Goal: Information Seeking & Learning: Learn about a topic

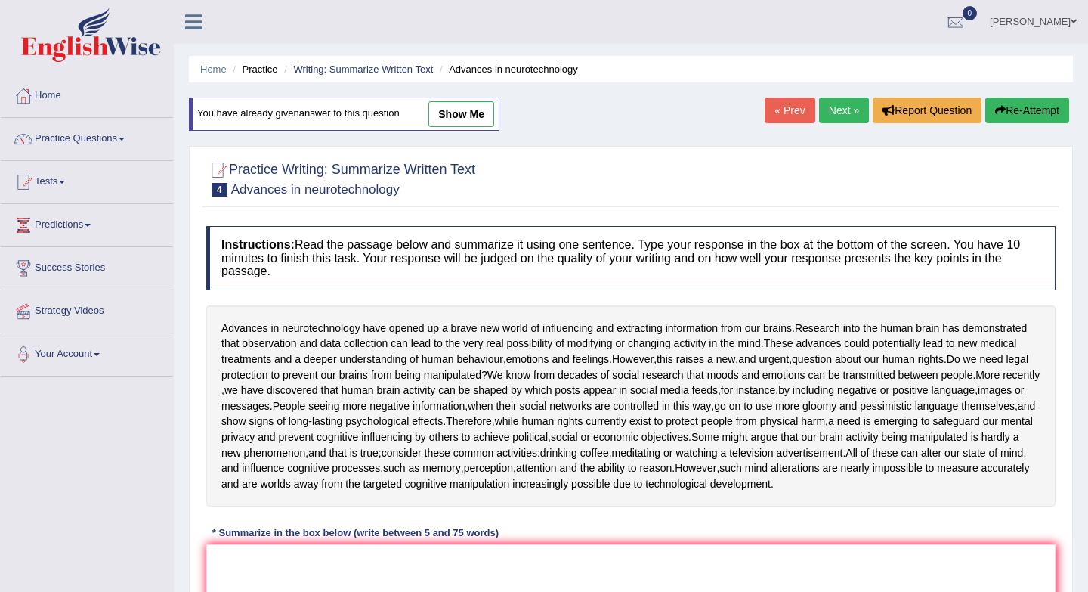
click at [845, 116] on link "Next »" at bounding box center [844, 110] width 50 height 26
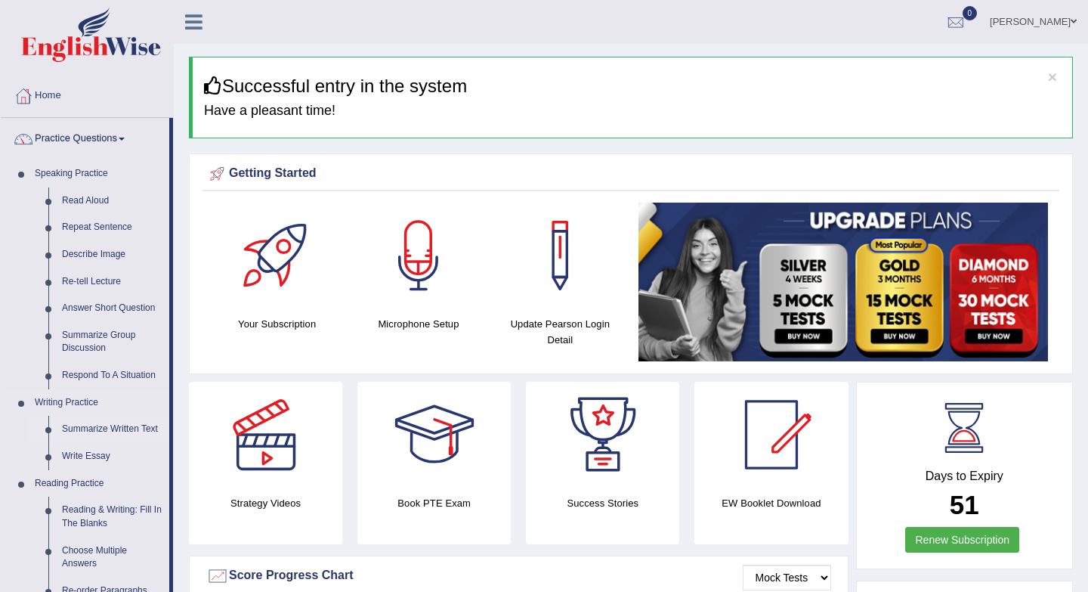
click at [105, 431] on link "Summarize Written Text" at bounding box center [112, 428] width 114 height 27
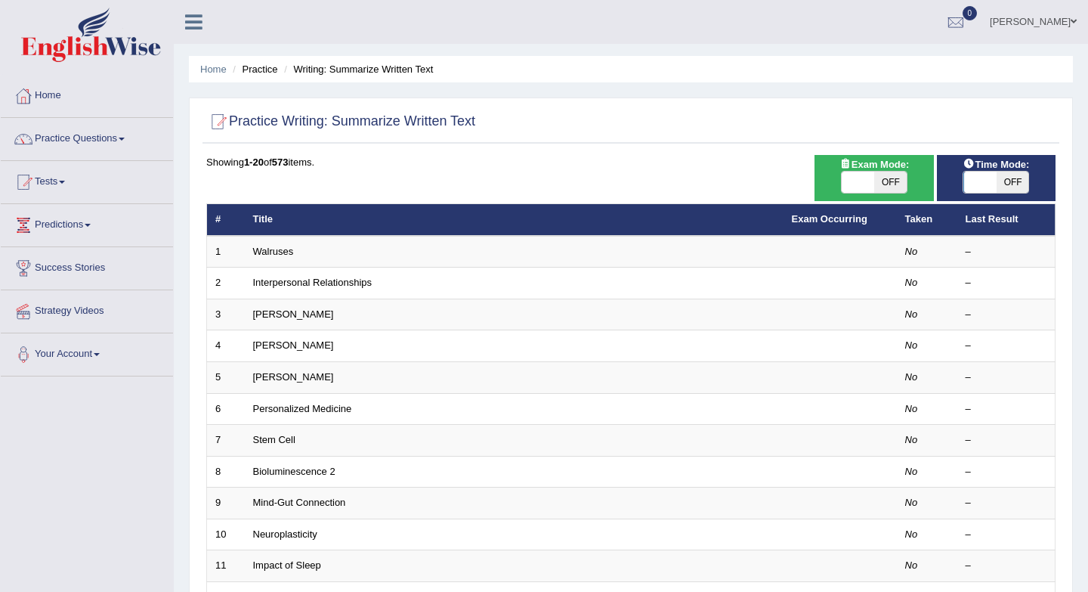
click at [900, 184] on span "OFF" at bounding box center [890, 181] width 32 height 21
checkbox input "true"
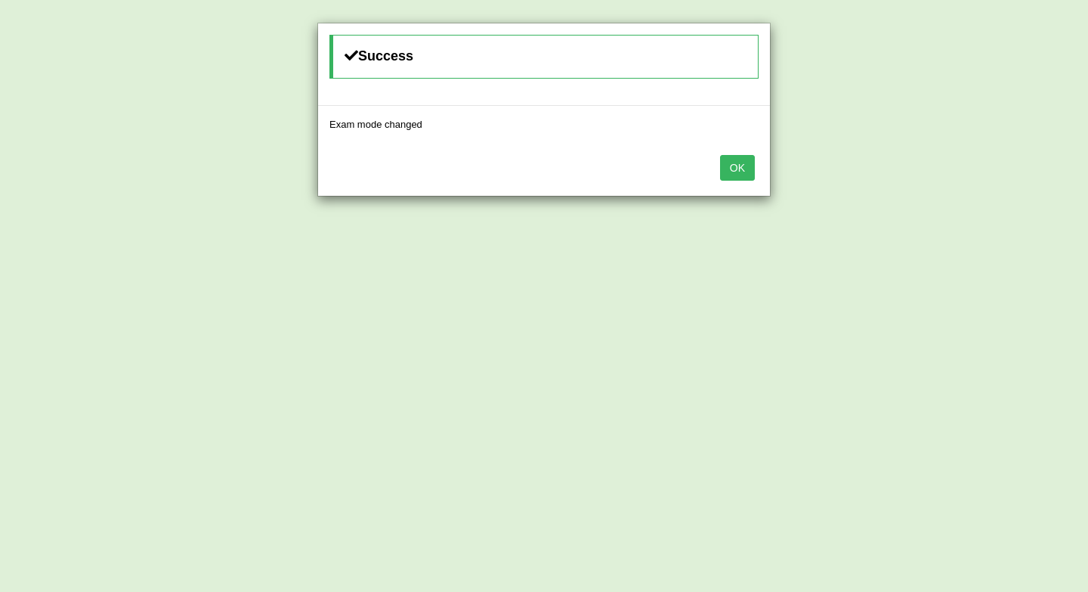
click at [745, 163] on button "OK" at bounding box center [737, 168] width 35 height 26
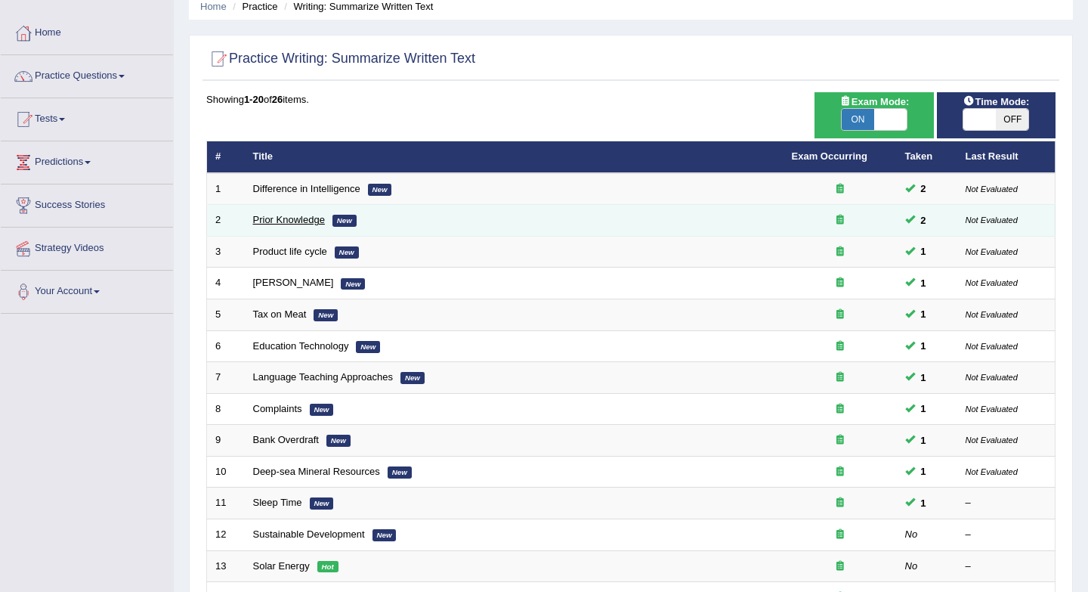
click at [275, 224] on link "Prior Knowledge" at bounding box center [289, 219] width 72 height 11
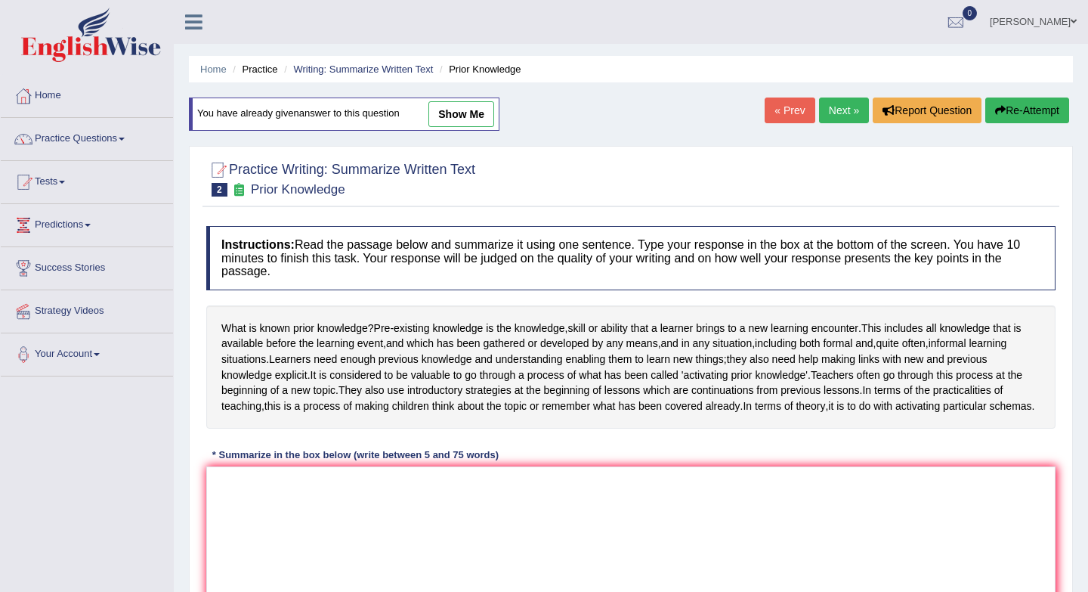
click at [796, 113] on link "« Prev" at bounding box center [789, 110] width 50 height 26
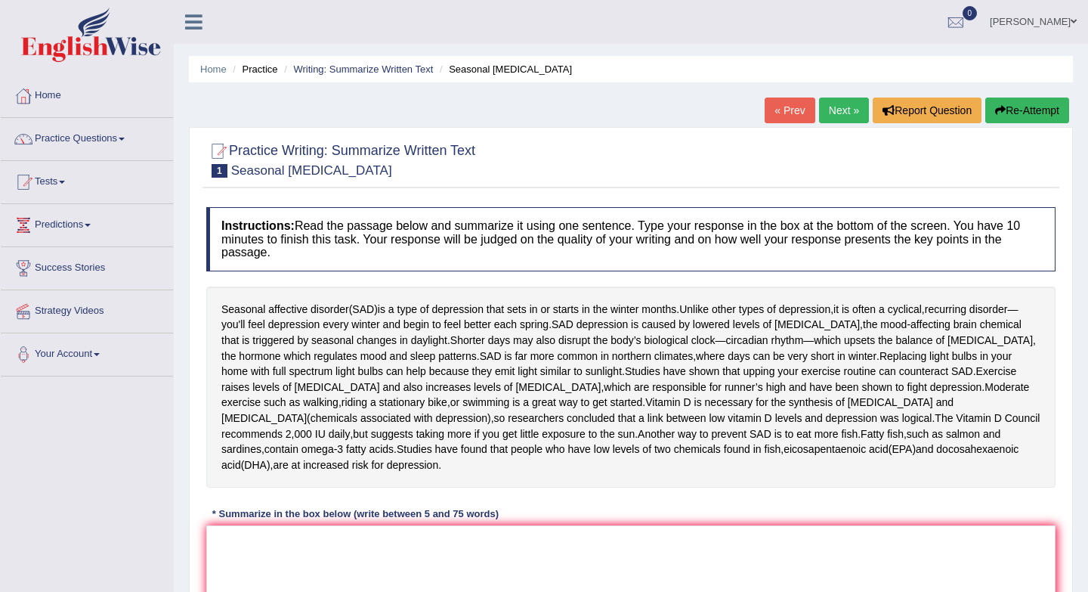
click at [842, 116] on link "Next »" at bounding box center [844, 110] width 50 height 26
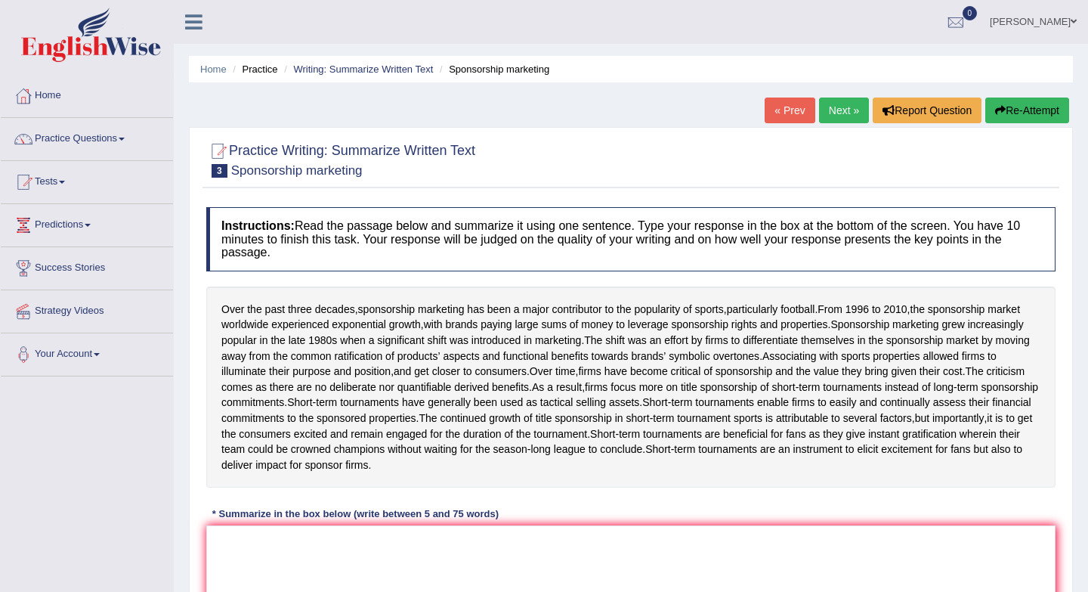
click at [840, 120] on link "Next »" at bounding box center [844, 110] width 50 height 26
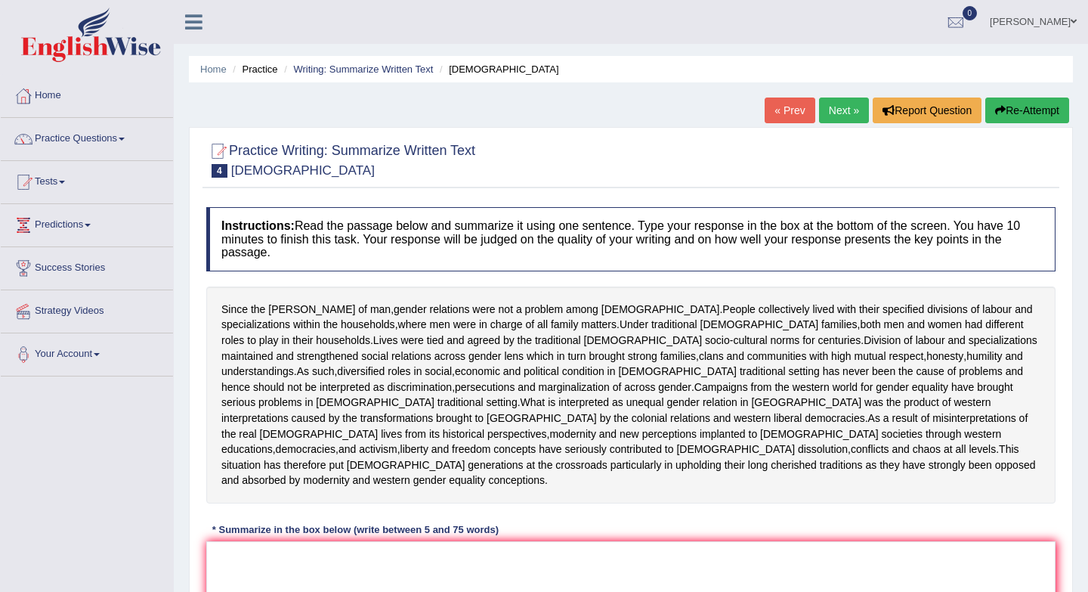
click at [838, 119] on link "Next »" at bounding box center [844, 110] width 50 height 26
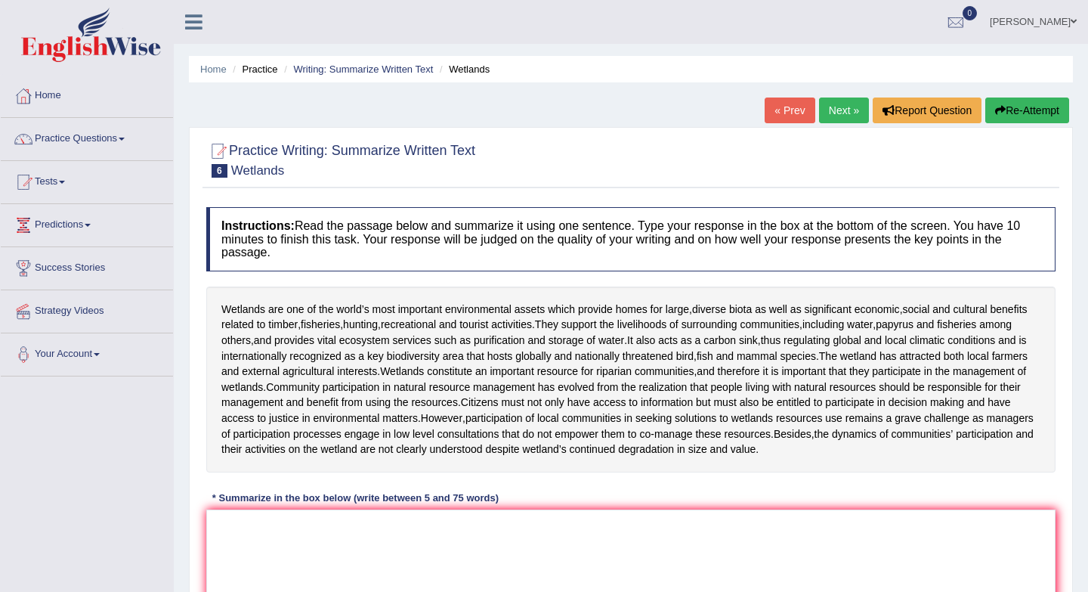
click at [838, 119] on link "Next »" at bounding box center [844, 110] width 50 height 26
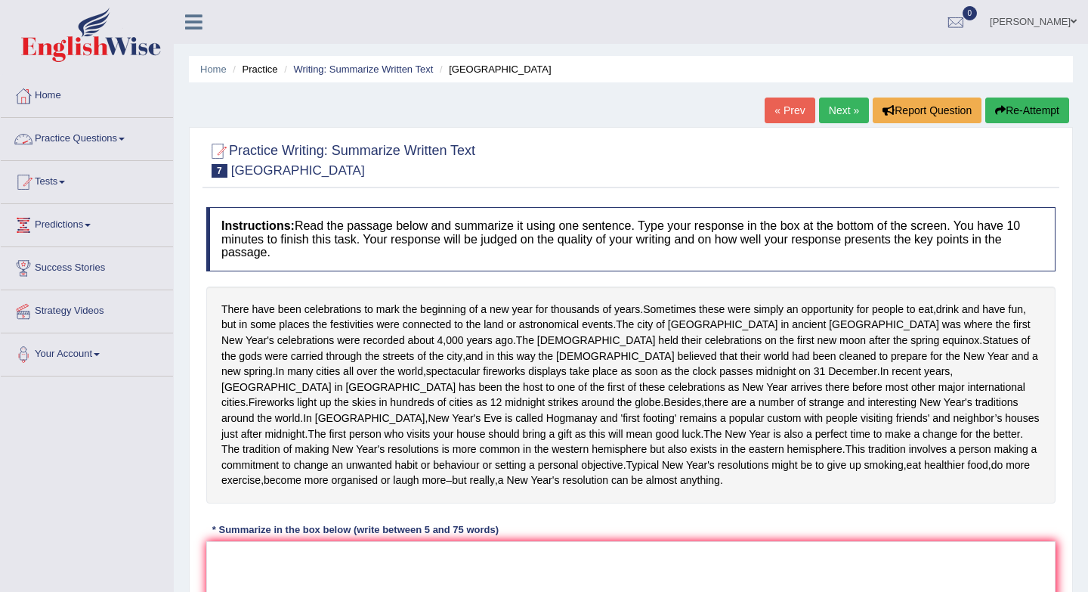
click at [68, 149] on link "Practice Questions" at bounding box center [87, 137] width 172 height 38
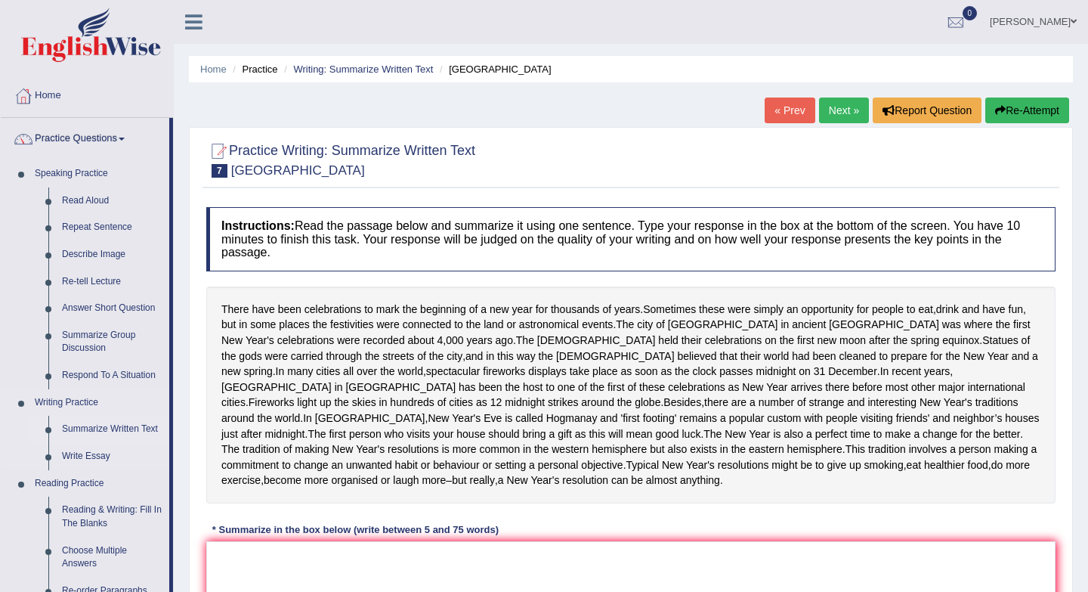
click at [110, 432] on link "Summarize Written Text" at bounding box center [112, 428] width 114 height 27
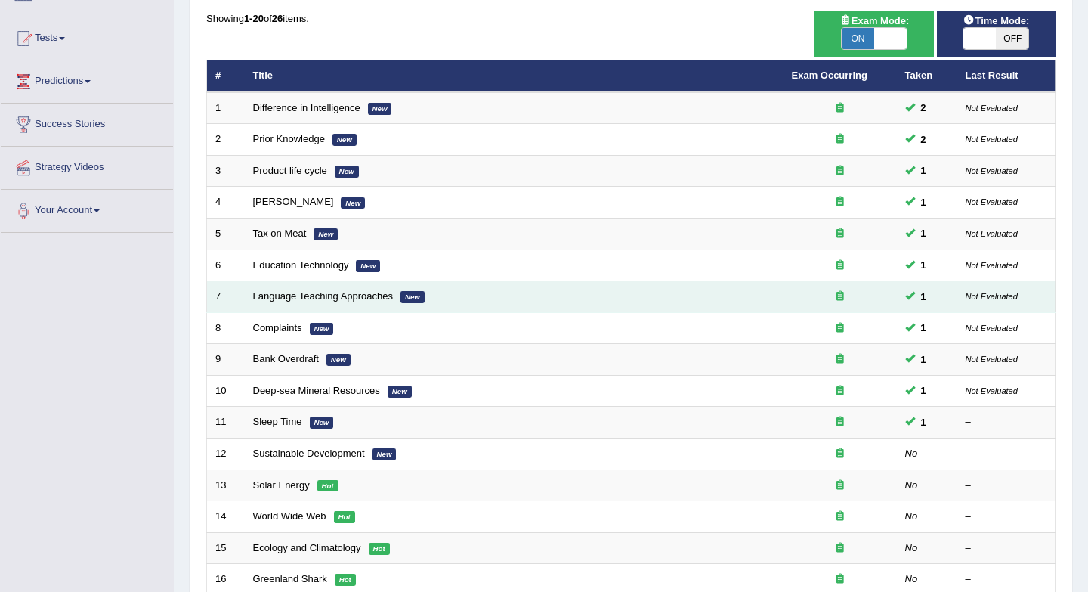
scroll to position [144, 0]
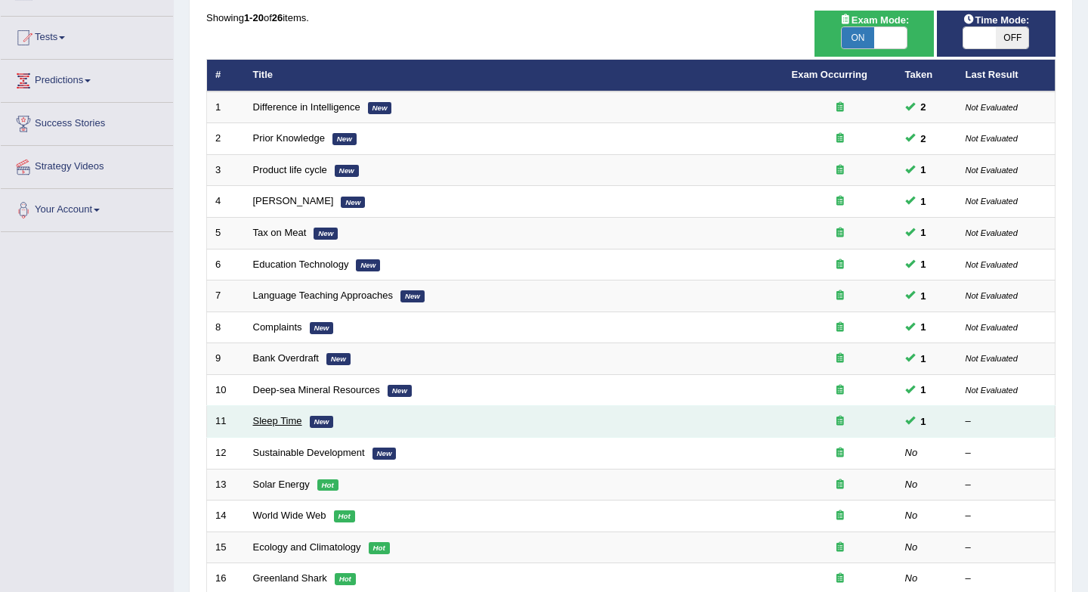
click at [271, 424] on link "Sleep Time" at bounding box center [277, 420] width 49 height 11
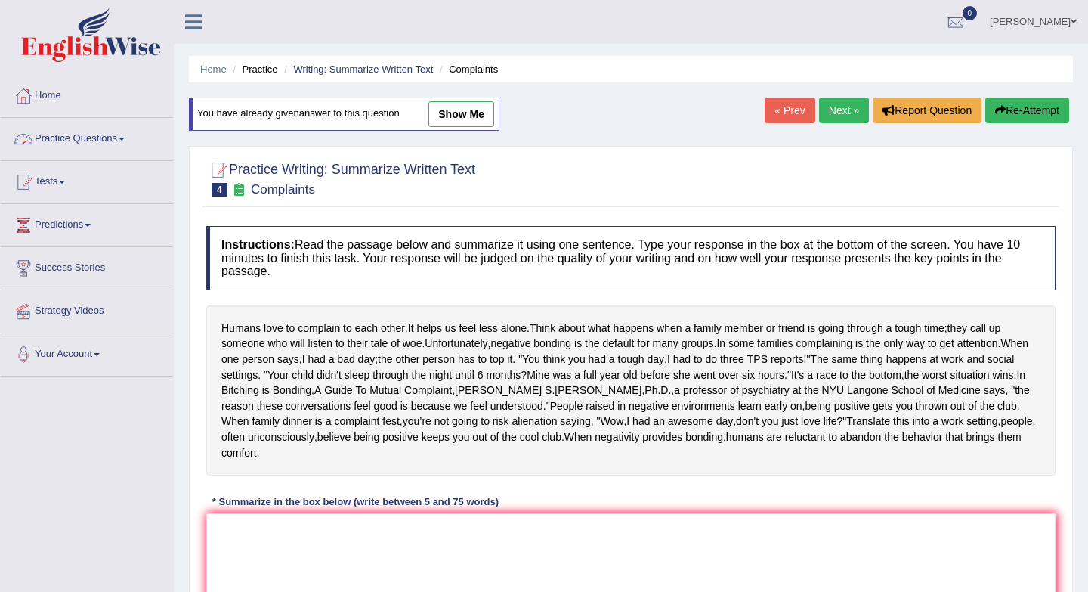
click at [142, 137] on link "Practice Questions" at bounding box center [87, 137] width 172 height 38
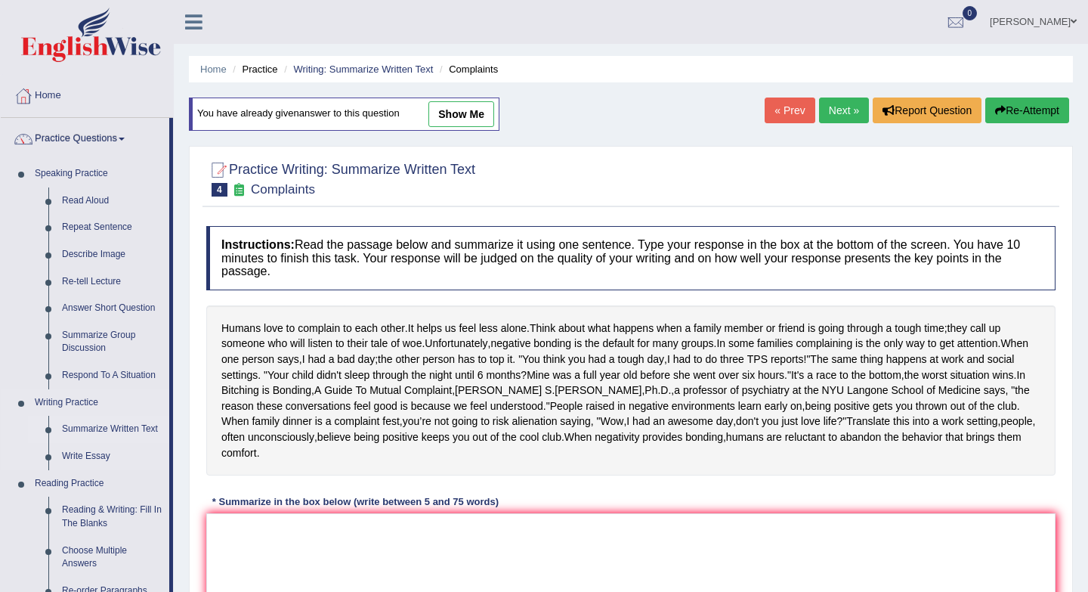
click at [122, 424] on link "Summarize Written Text" at bounding box center [112, 428] width 114 height 27
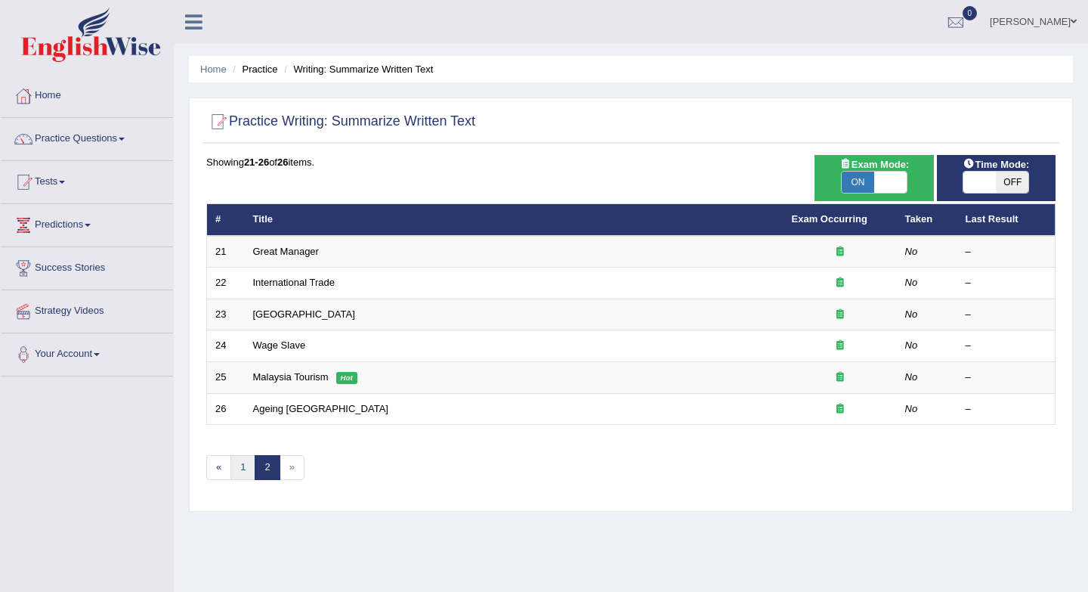
click at [246, 465] on link "1" at bounding box center [242, 467] width 25 height 25
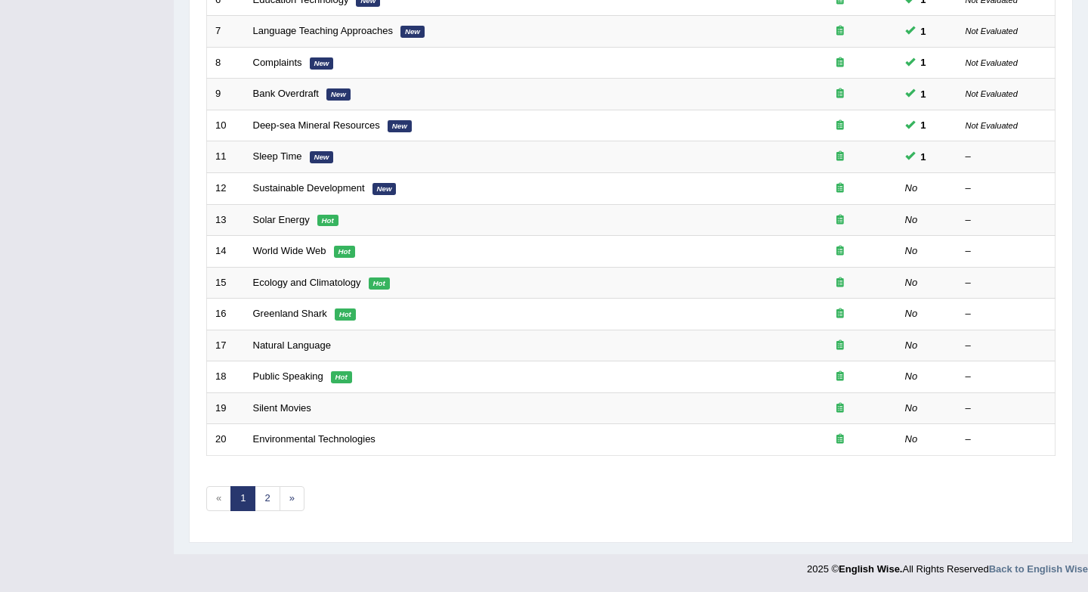
scroll to position [409, 0]
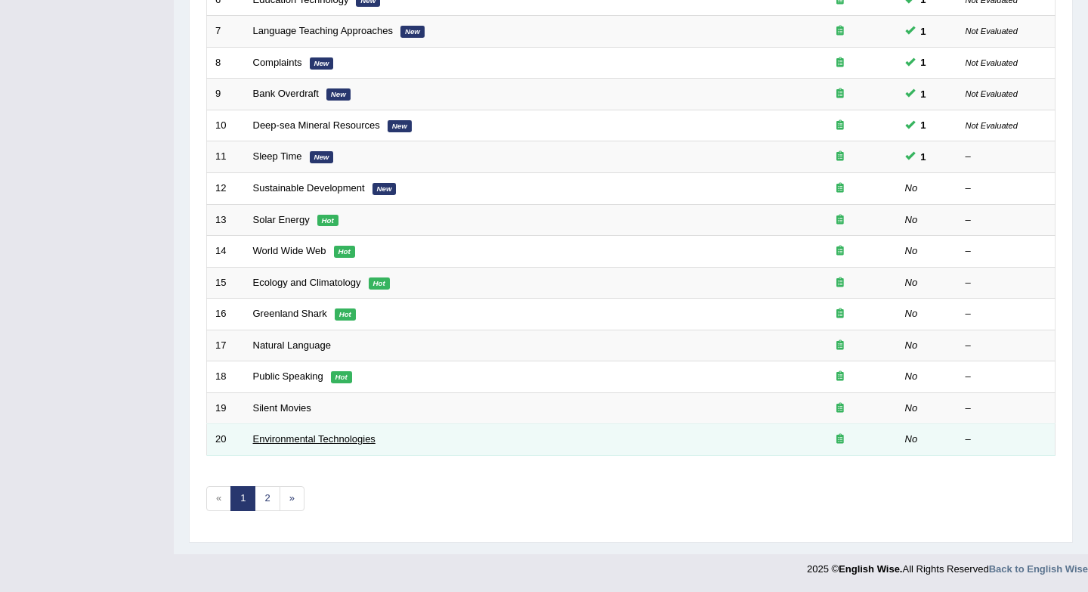
click at [317, 440] on link "Environmental Technologies" at bounding box center [314, 438] width 122 height 11
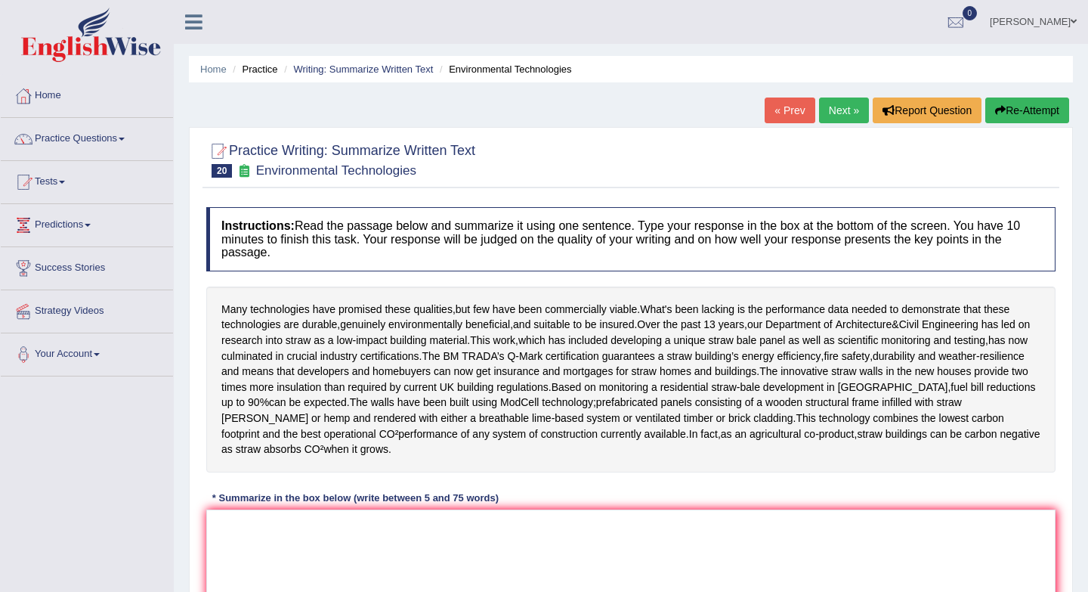
click at [784, 113] on link "« Prev" at bounding box center [789, 110] width 50 height 26
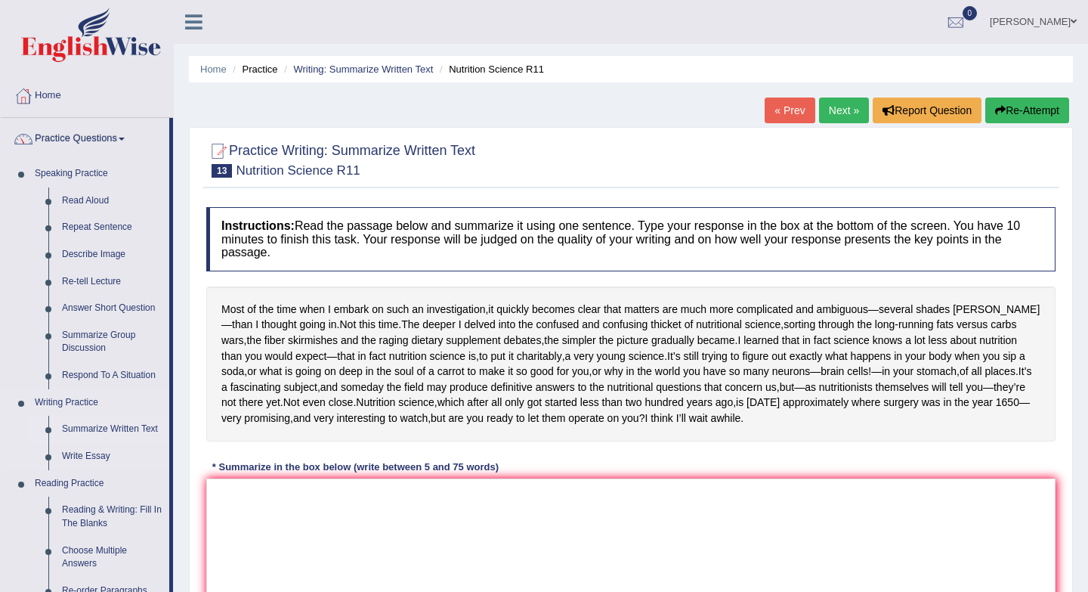
click at [110, 434] on link "Summarize Written Text" at bounding box center [112, 428] width 114 height 27
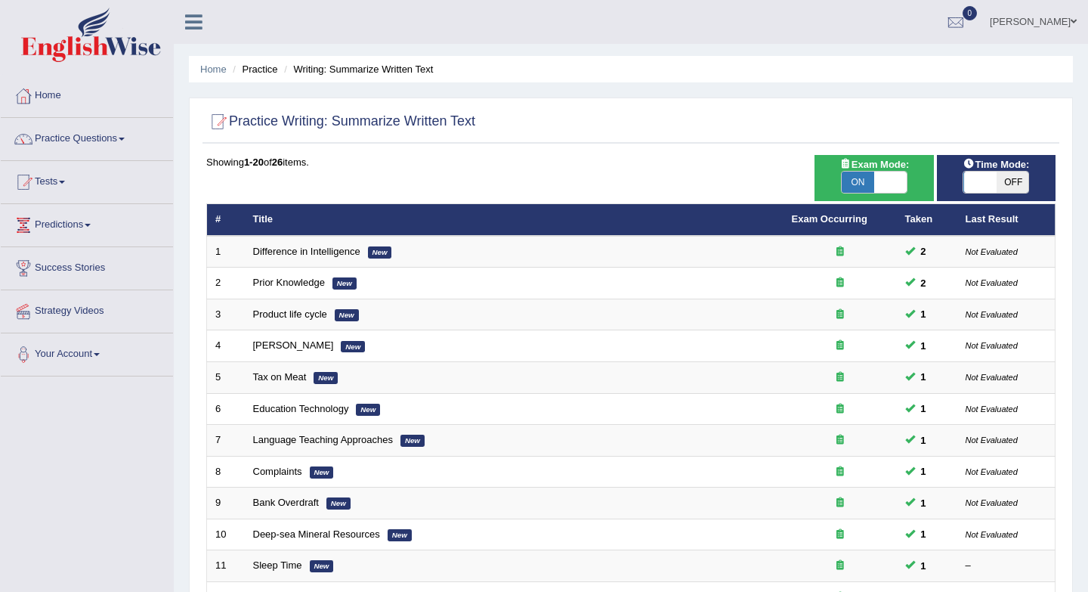
click at [862, 179] on span "ON" at bounding box center [858, 181] width 32 height 21
checkbox input "false"
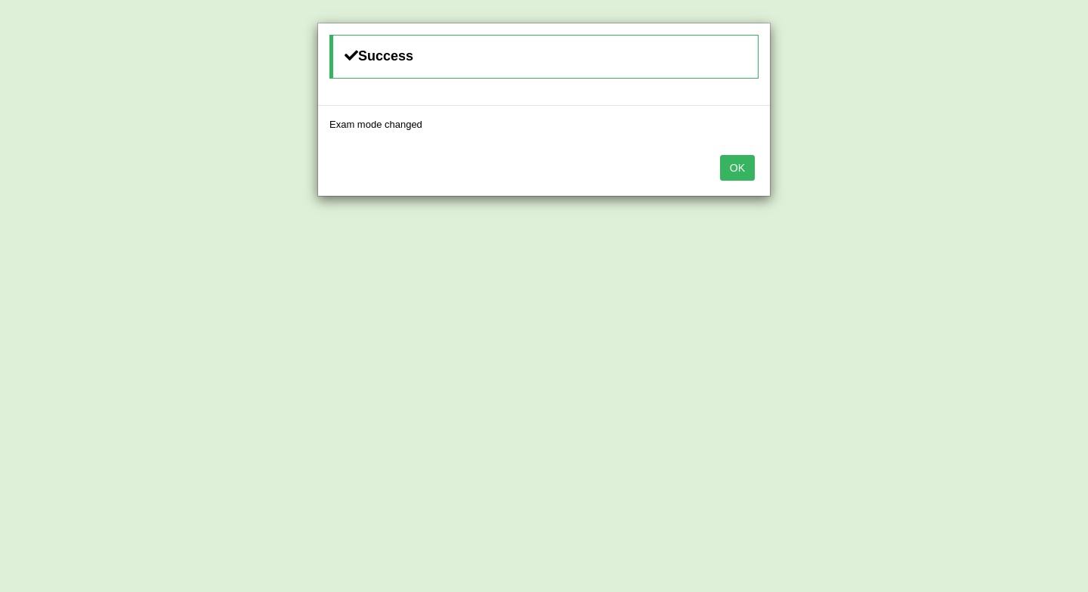
click at [743, 160] on button "OK" at bounding box center [737, 168] width 35 height 26
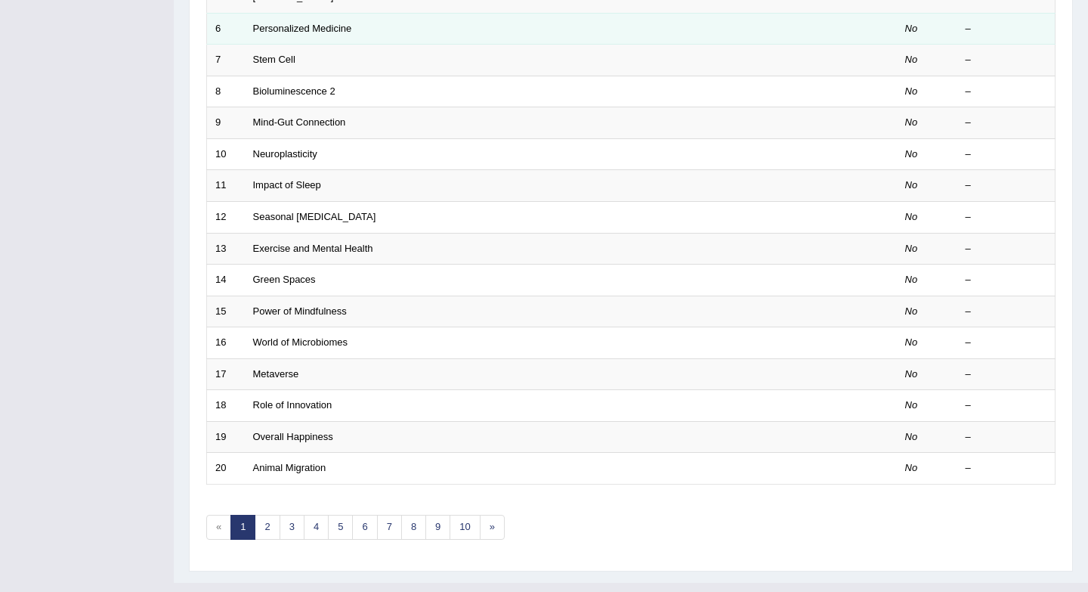
scroll to position [381, 0]
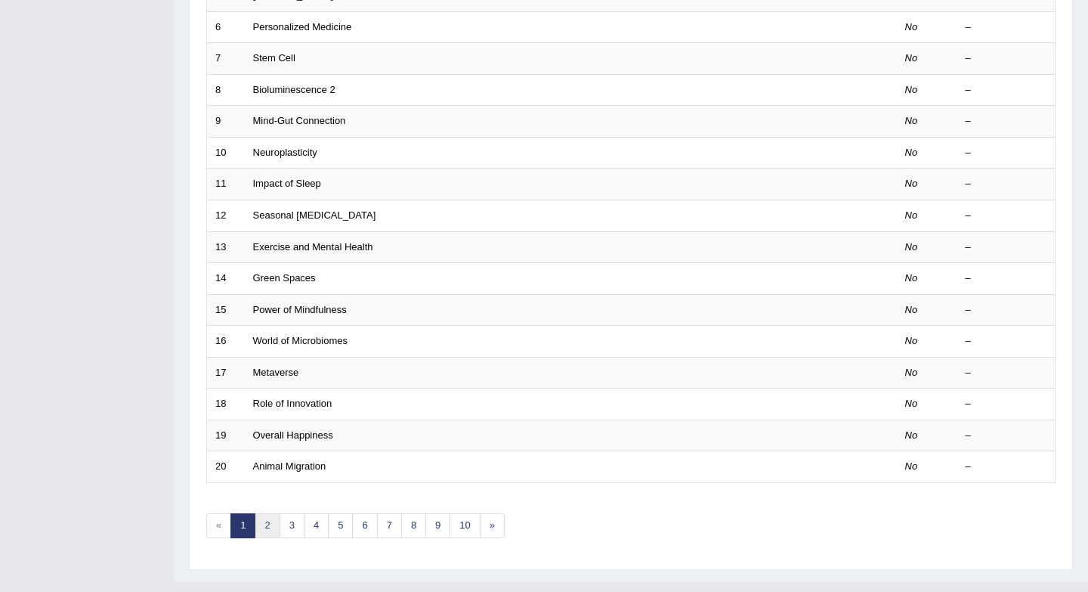
click at [272, 520] on link "2" at bounding box center [267, 525] width 25 height 25
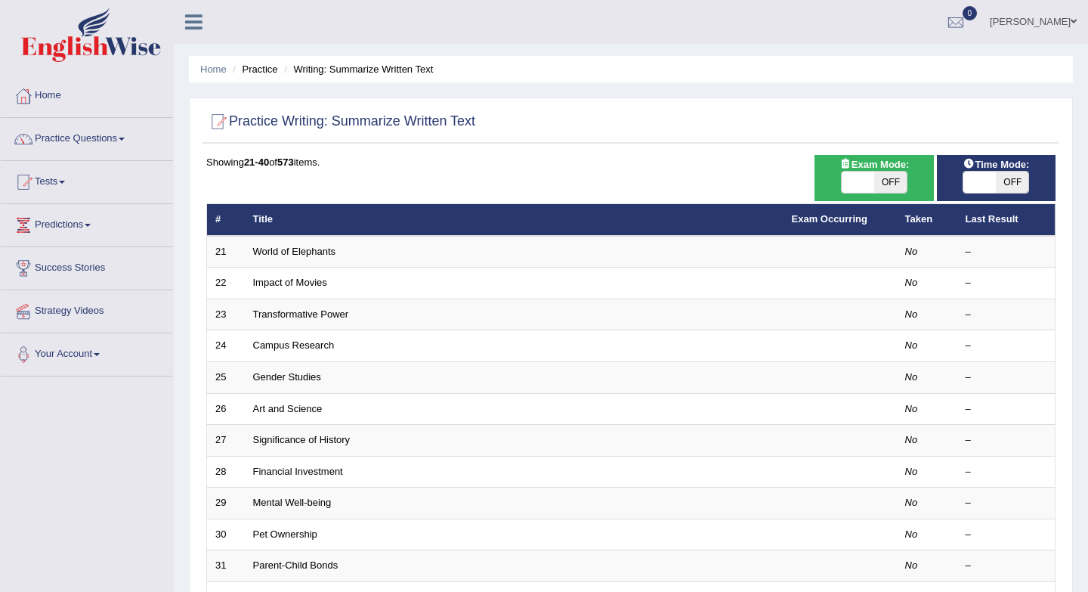
click at [882, 179] on span "OFF" at bounding box center [890, 181] width 32 height 21
checkbox input "true"
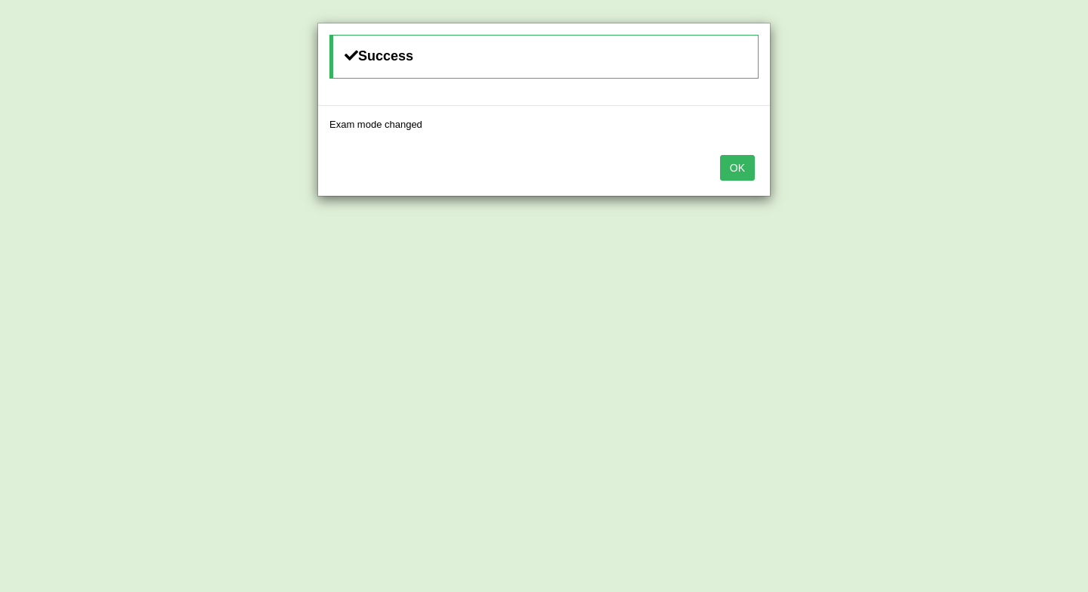
click at [737, 171] on button "OK" at bounding box center [737, 168] width 35 height 26
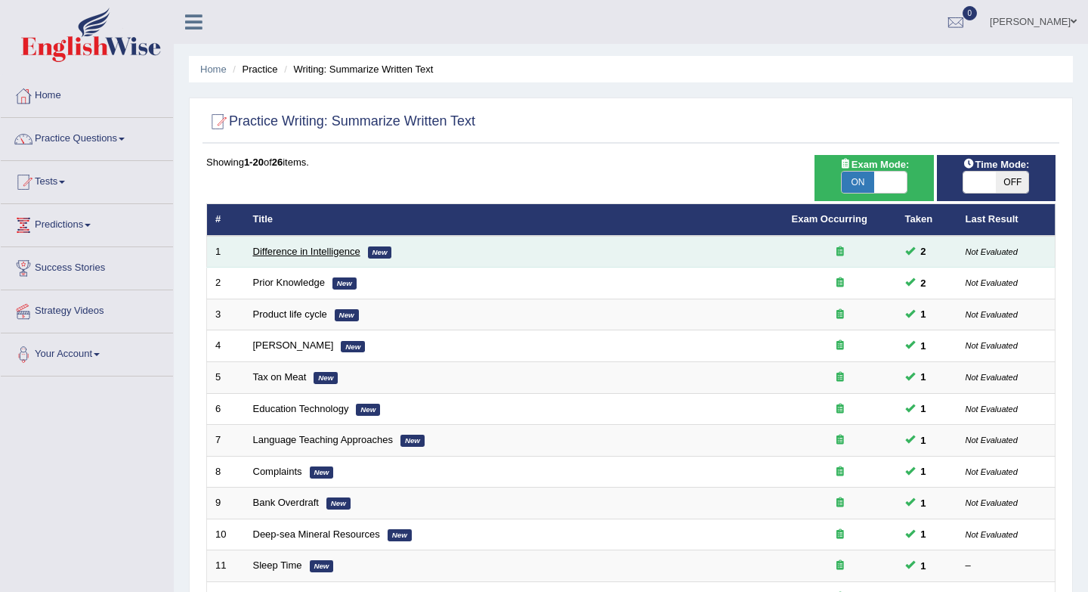
click at [283, 256] on link "Difference in Intelligence" at bounding box center [306, 251] width 107 height 11
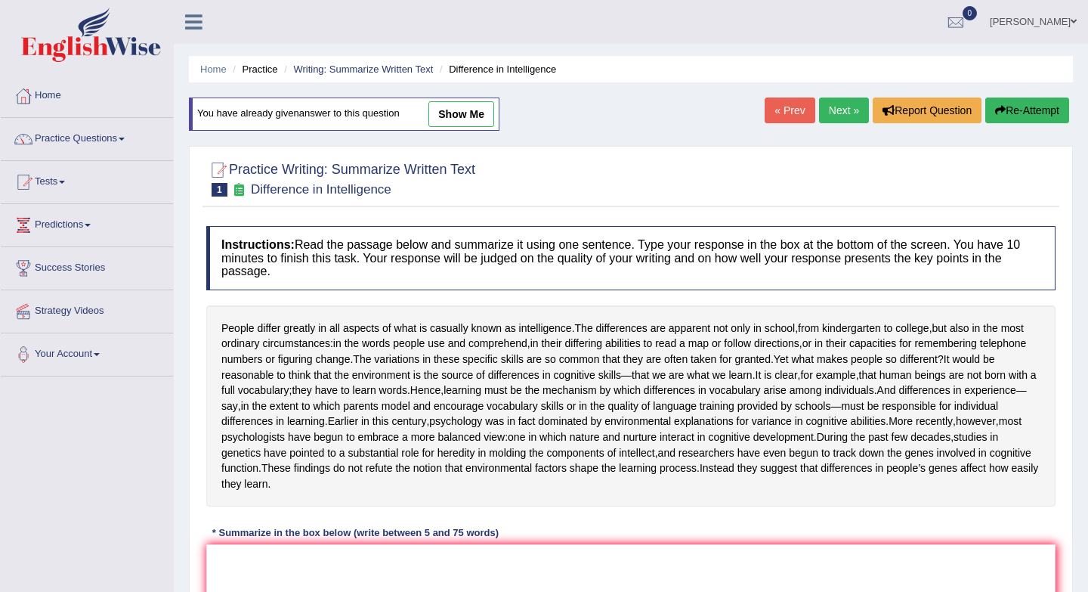
click at [829, 116] on link "Next »" at bounding box center [844, 110] width 50 height 26
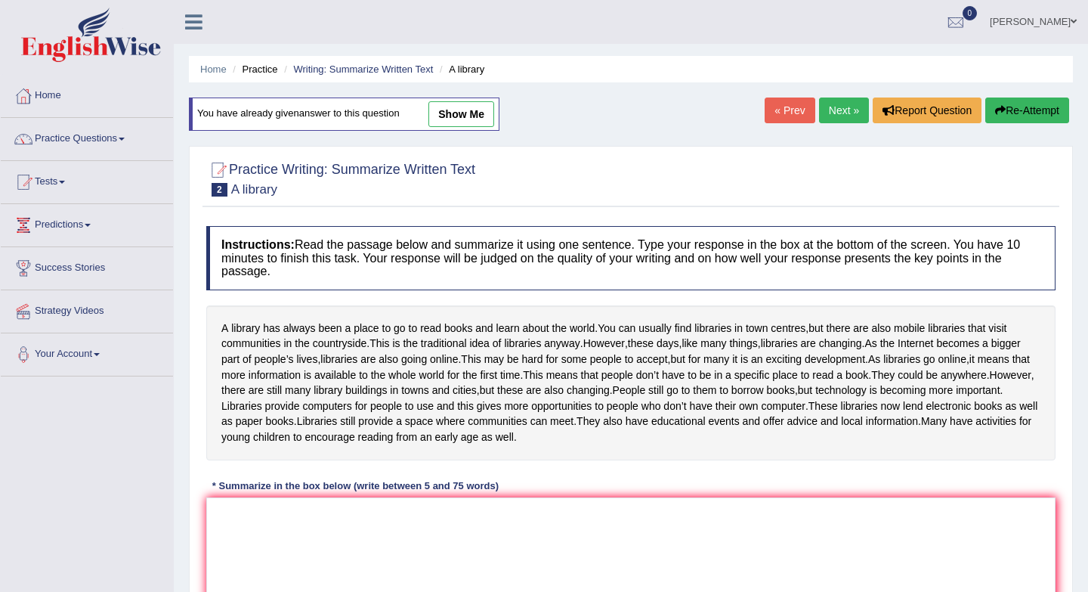
click at [841, 118] on link "Next »" at bounding box center [844, 110] width 50 height 26
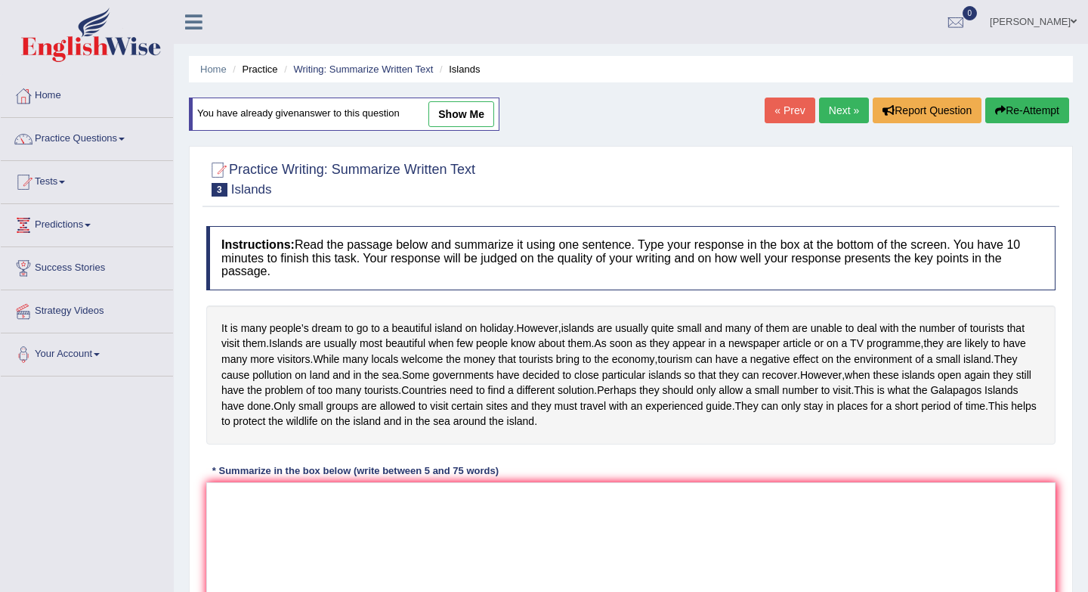
click at [833, 113] on link "Next »" at bounding box center [844, 110] width 50 height 26
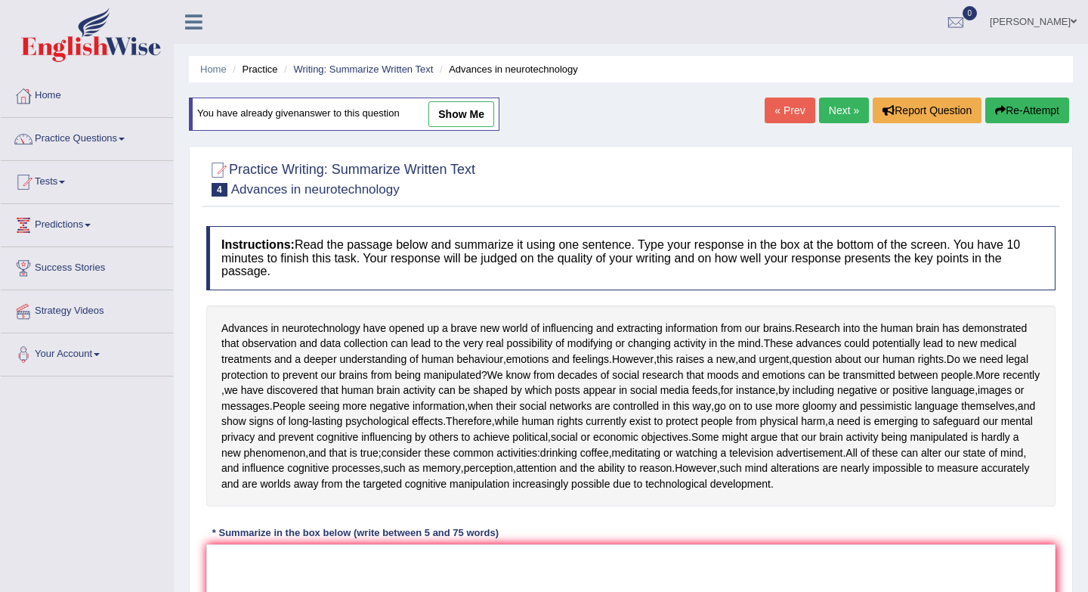
click at [834, 114] on link "Next »" at bounding box center [844, 110] width 50 height 26
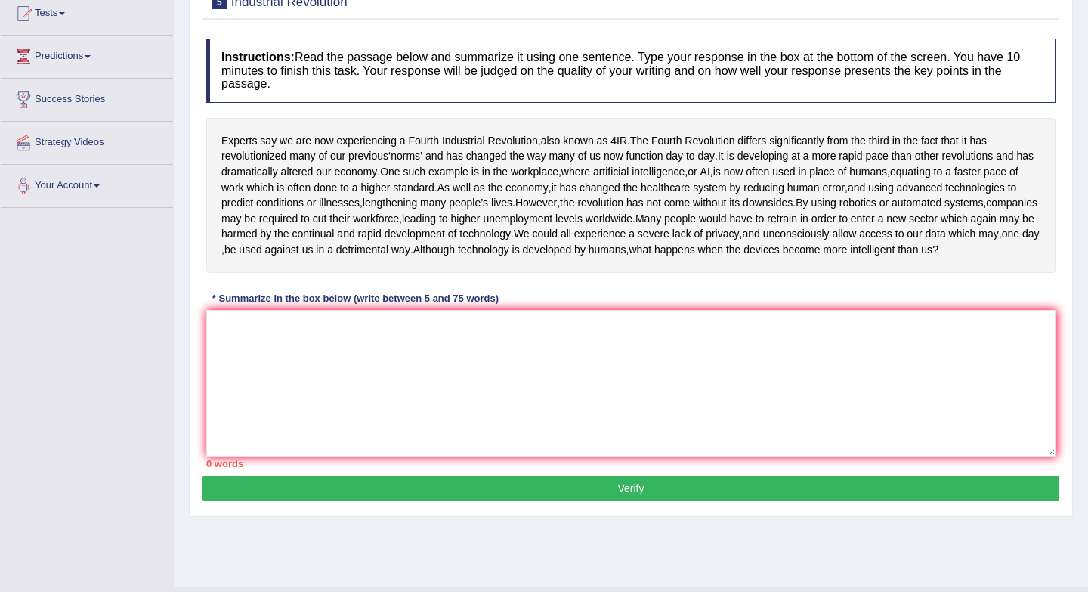
scroll to position [169, 0]
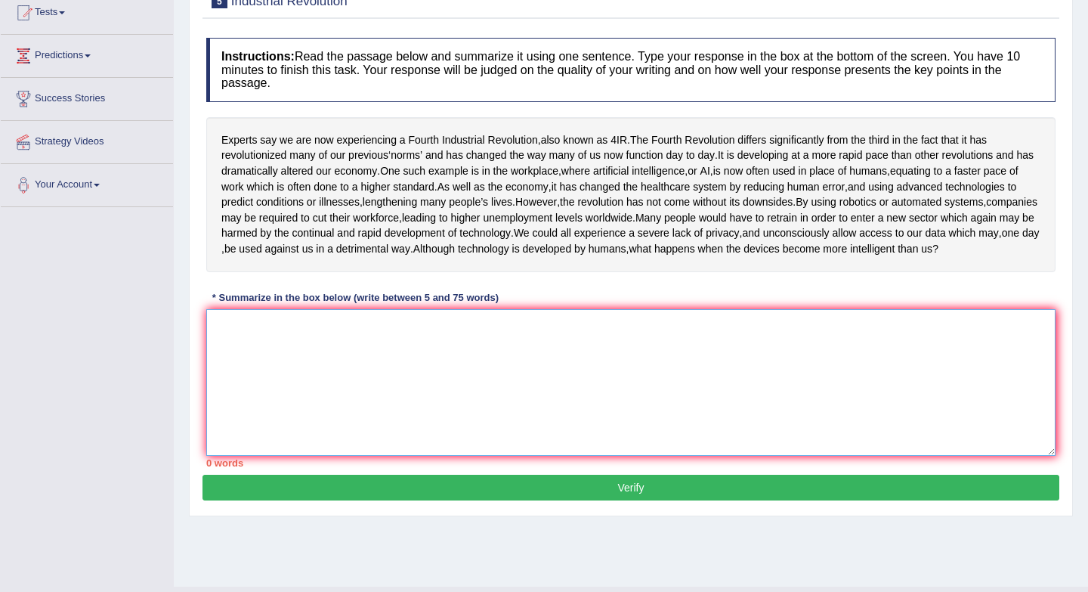
click at [287, 403] on textarea at bounding box center [630, 382] width 849 height 147
type textarea "W"
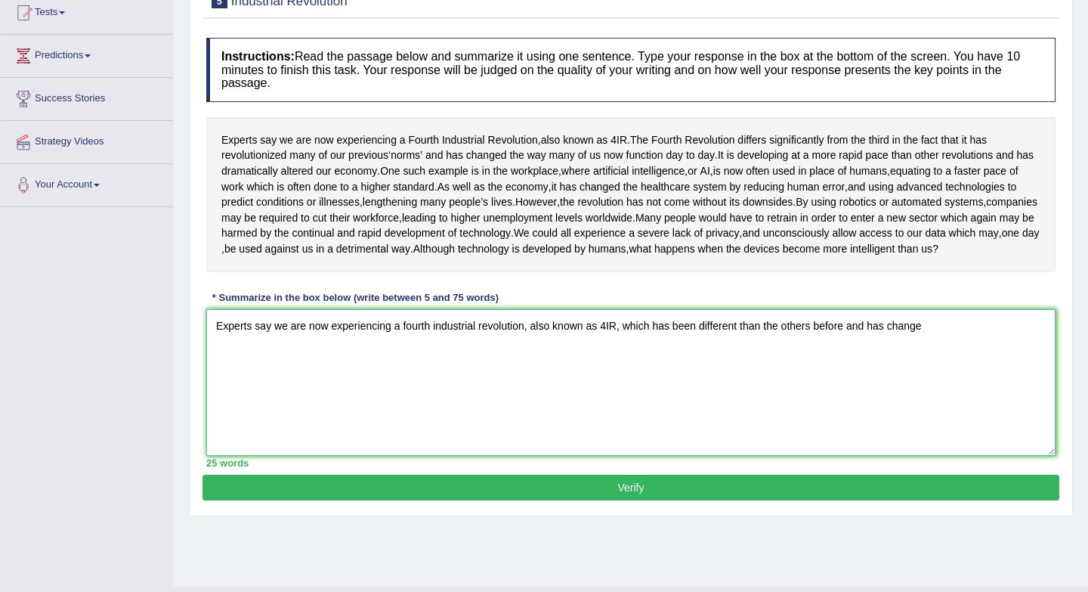
click at [868, 354] on textarea "Experts say we are now experiencing a fourth industrial revolution, also known …" at bounding box center [630, 382] width 849 height 147
click at [947, 353] on textarea "Experts say we are now experiencing a fourth industrial revolution, also known …" at bounding box center [630, 382] width 849 height 147
click at [291, 385] on textarea "Experts say we are now experiencing a fourth industrial revolution, also known …" at bounding box center [630, 382] width 849 height 147
click at [393, 386] on textarea "Experts say we are now experiencing a fourth industrial revolution, also known …" at bounding box center [630, 382] width 849 height 147
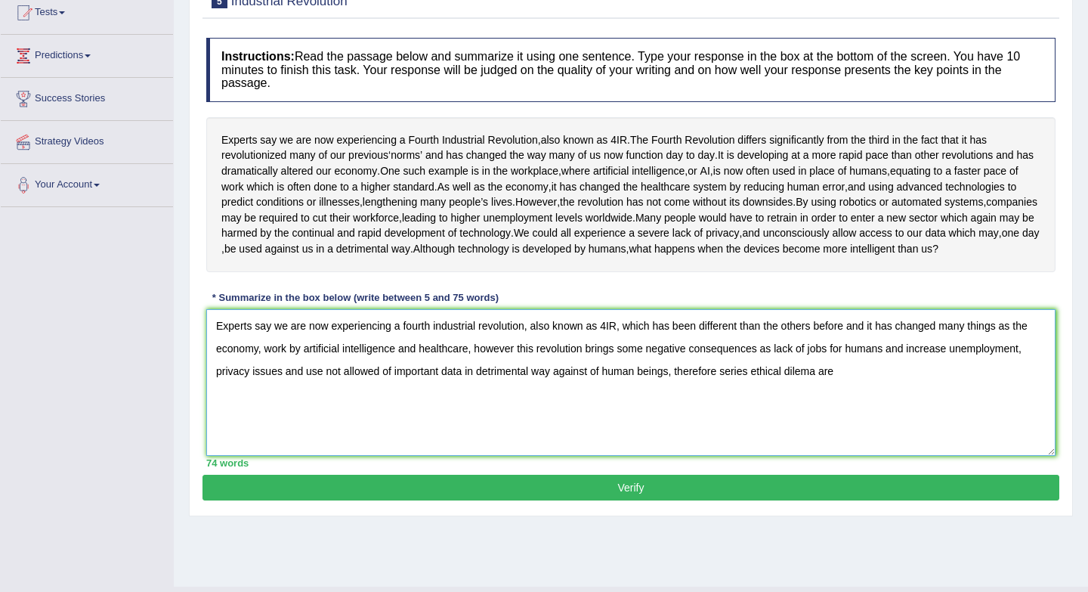
click at [750, 404] on textarea "Experts say we are now experiencing a fourth industrial revolution, also known …" at bounding box center [630, 382] width 849 height 147
click at [854, 408] on textarea "Experts say we are now experiencing a fourth industrial revolution, also known …" at bounding box center [630, 382] width 849 height 147
click at [829, 407] on textarea "Experts say we are now experiencing a fourth industrial revolution, also known …" at bounding box center [630, 382] width 849 height 147
click at [863, 403] on textarea "Experts say we are now experiencing a fourth industrial revolution, also known …" at bounding box center [630, 382] width 849 height 147
type textarea "Experts say we are now experiencing a fourth industrial revolution, also known …"
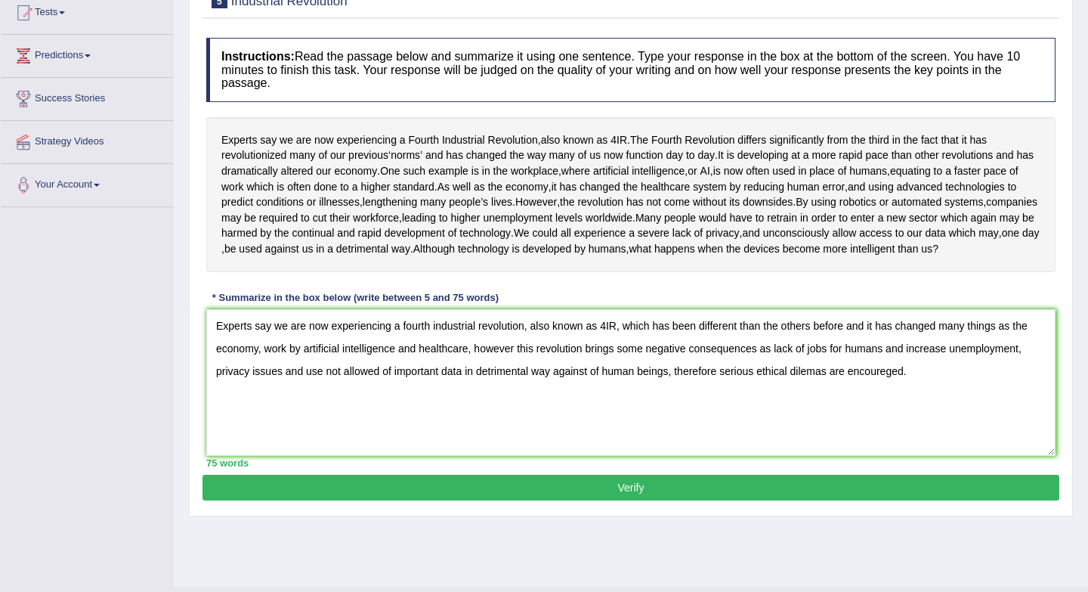
click at [721, 500] on button "Verify" at bounding box center [630, 487] width 857 height 26
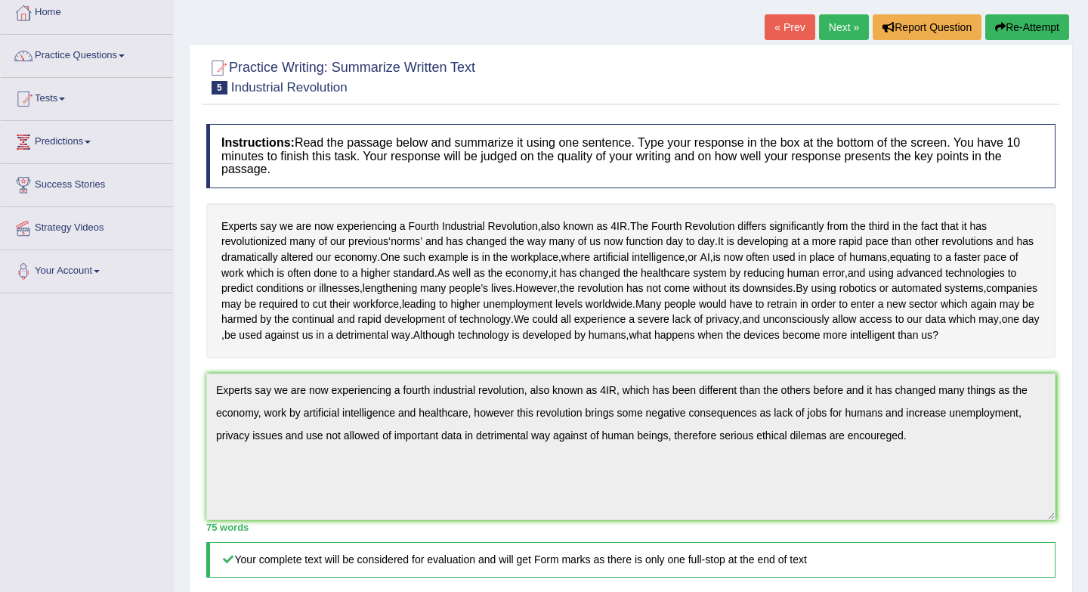
scroll to position [85, 0]
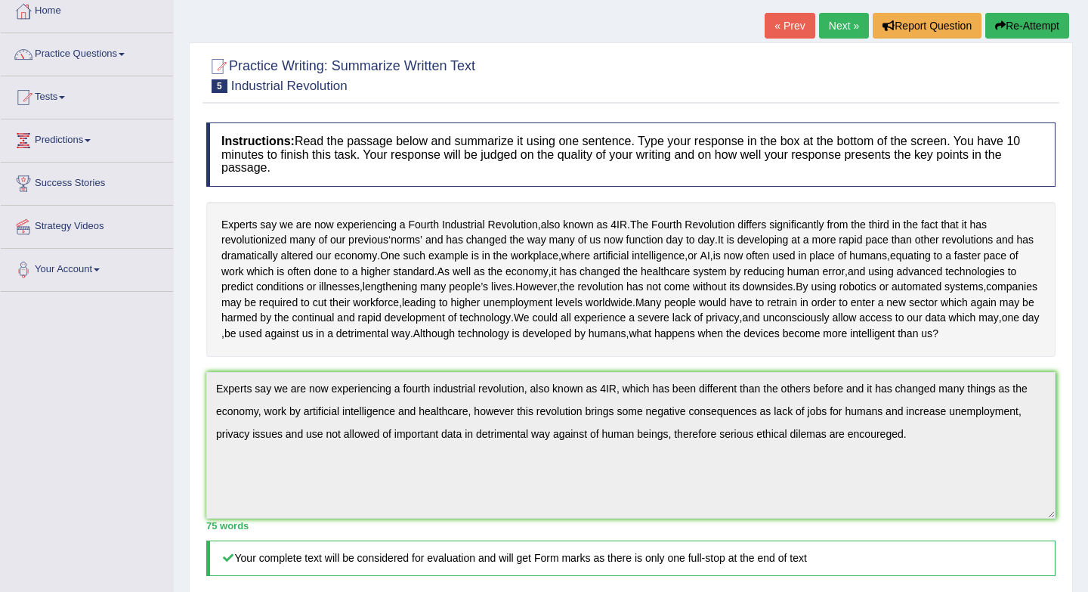
click at [1009, 23] on button "Re-Attempt" at bounding box center [1027, 26] width 84 height 26
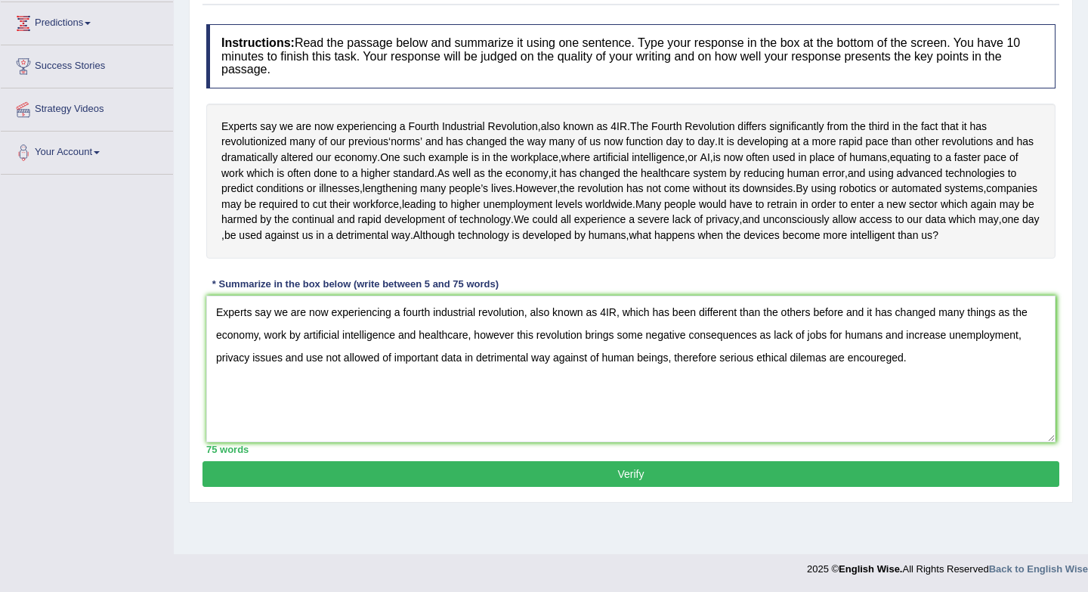
click at [887, 391] on textarea "Experts say we are now experiencing a fourth industrial revolution, also known …" at bounding box center [630, 368] width 849 height 147
click at [822, 388] on textarea "Experts say we are now experiencing a fourth industrial revolution, also known …" at bounding box center [630, 368] width 849 height 147
click at [867, 345] on textarea "Experts say we are now experiencing a fourth industrial revolution, also known …" at bounding box center [630, 368] width 849 height 147
type textarea "Experts say we are now experiencing a fourth industrial revolution, also known …"
click at [738, 486] on button "Verify" at bounding box center [630, 474] width 857 height 26
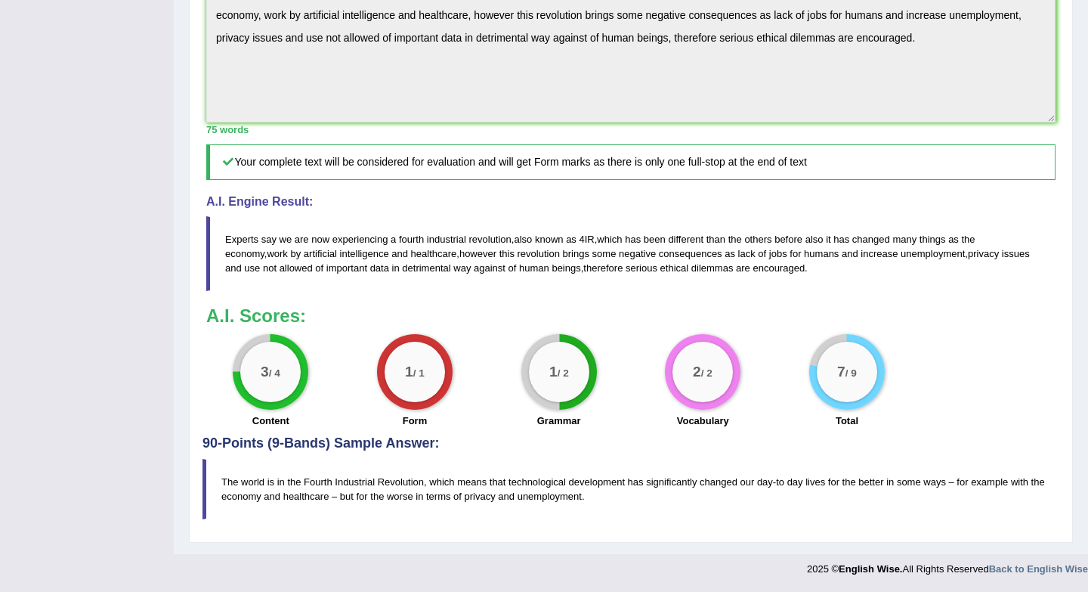
scroll to position [520, 0]
